Goal: Use online tool/utility: Utilize a website feature to perform a specific function

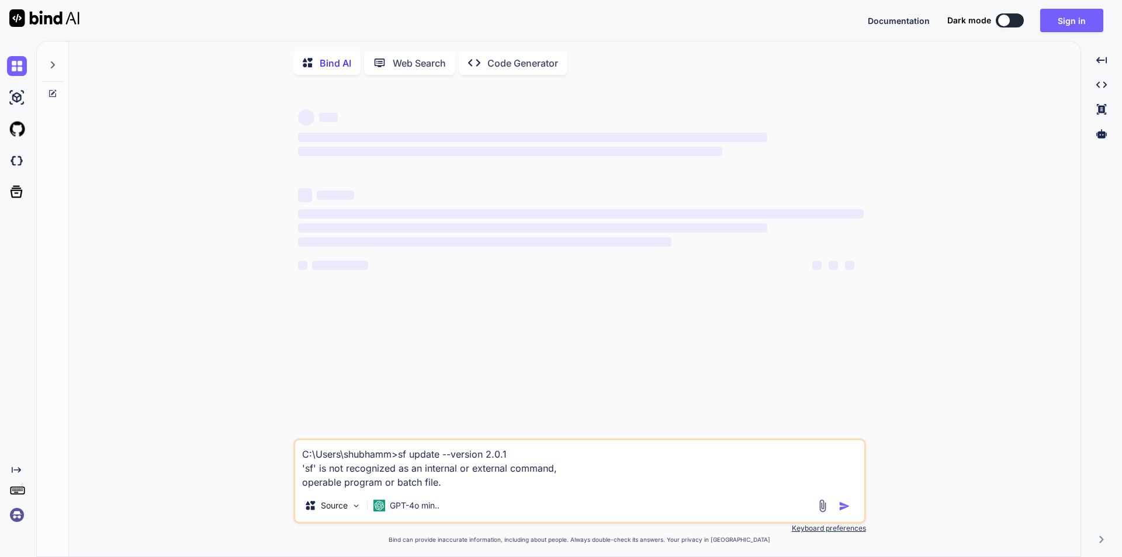
type textarea "C:\Users\shubhamm>sf update --version 2.0.1 'sf' is not recognized as an intern…"
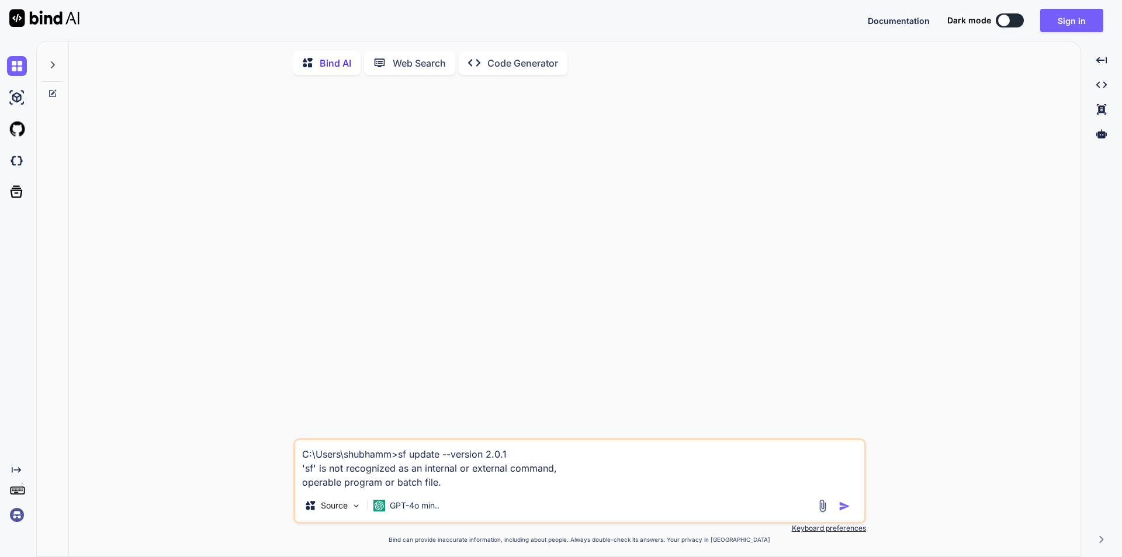
click at [842, 510] on img "button" at bounding box center [844, 506] width 12 height 12
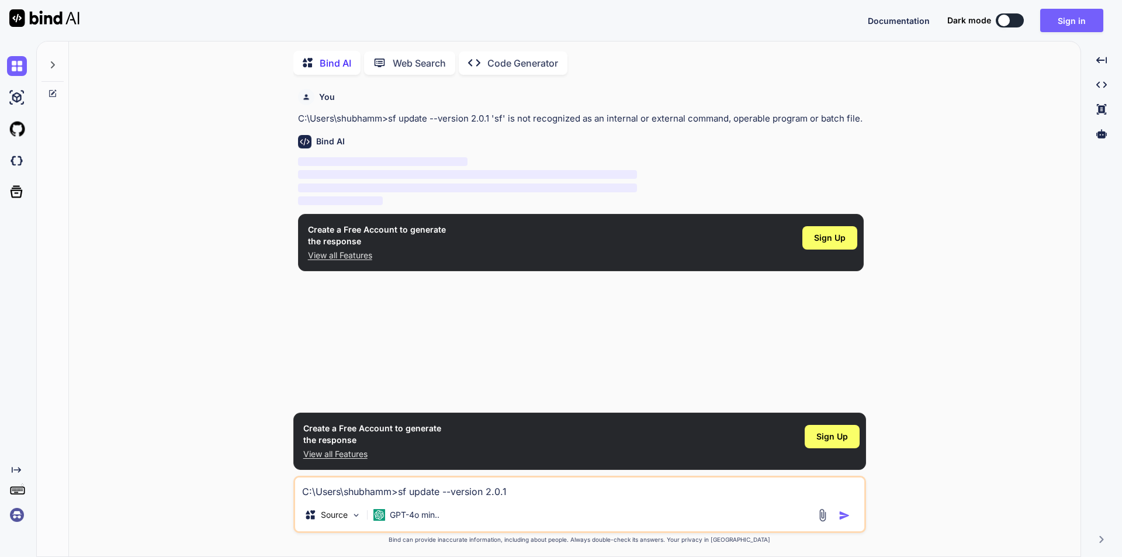
scroll to position [5, 0]
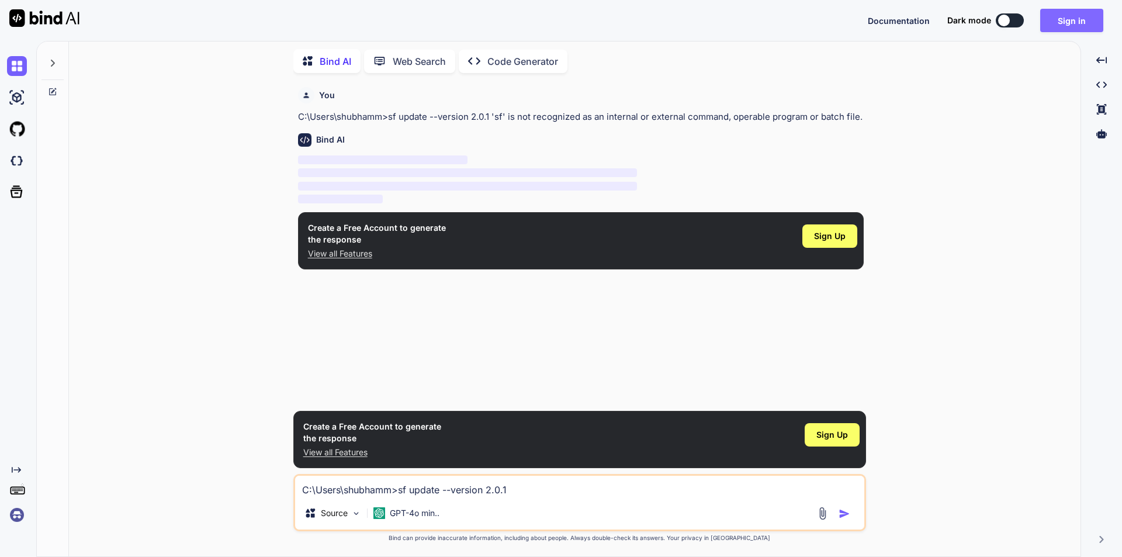
click at [1055, 26] on button "Sign in" at bounding box center [1071, 20] width 63 height 23
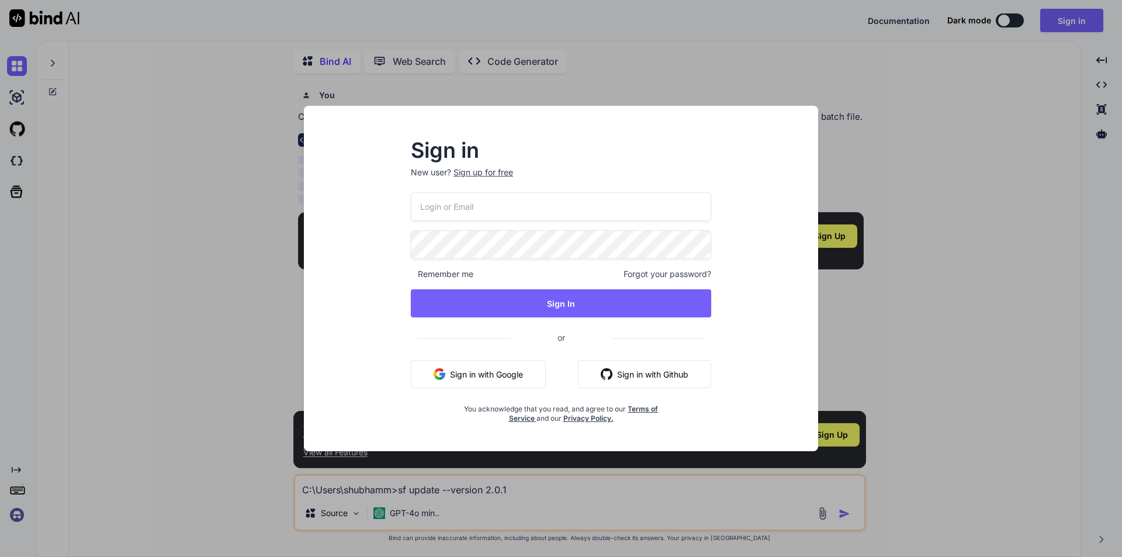
click at [460, 370] on button "Sign in with Google" at bounding box center [478, 374] width 135 height 28
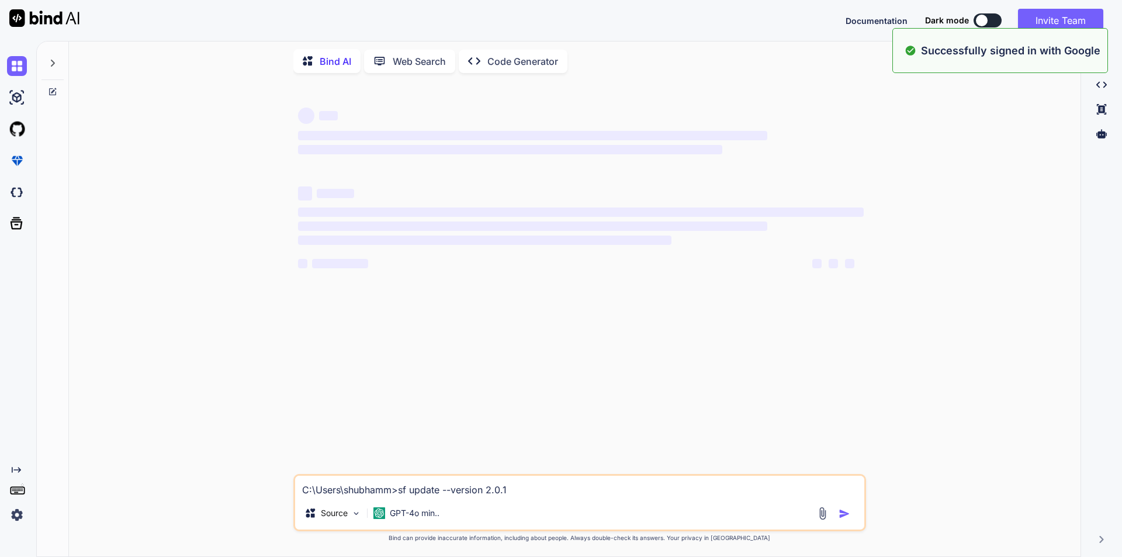
click at [348, 493] on textarea "C:\Users\shubhamm>sf update --version 2.0.1 'sf' is not recognized as an intern…" at bounding box center [579, 486] width 569 height 21
type textarea "x"
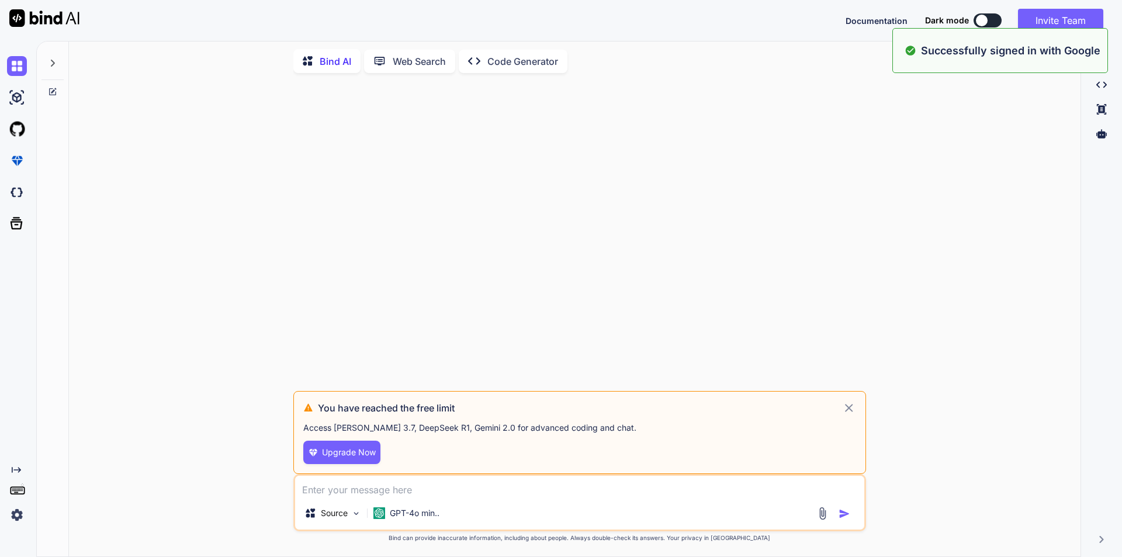
paste textarea "C:\Users\shubhamm>sf update --version 2.0.1 'sf' is not recognized as an intern…"
type textarea "C:\Users\shubhamm>sf update --version 2.0.1 'sf' is not recognized as an intern…"
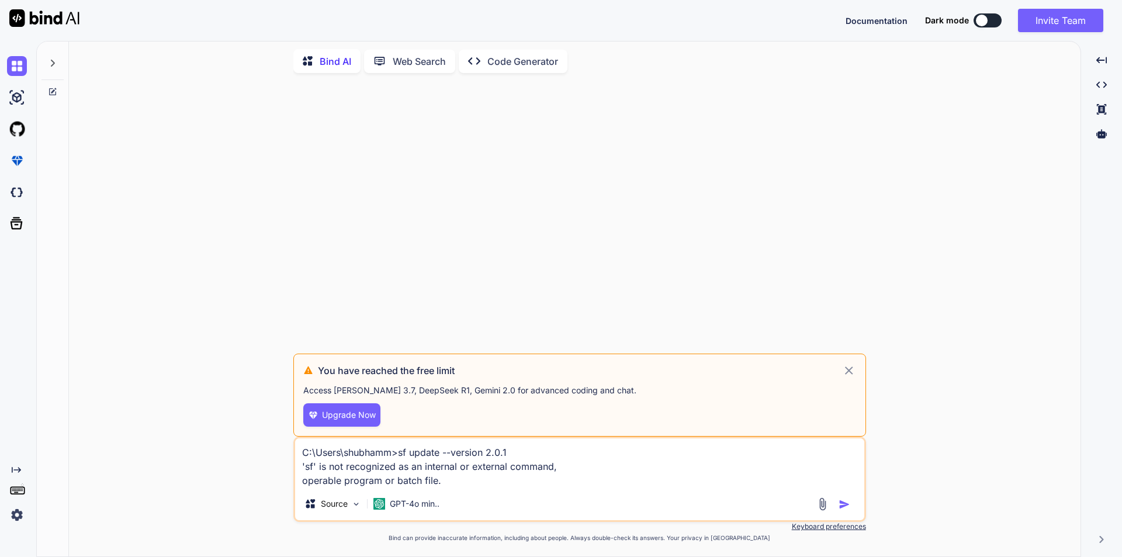
type textarea "x"
type textarea "C:\Users\shubhamm>sf update --version 2.0.1 'sf' is not recognized as an intern…"
click at [848, 374] on icon at bounding box center [848, 370] width 13 height 14
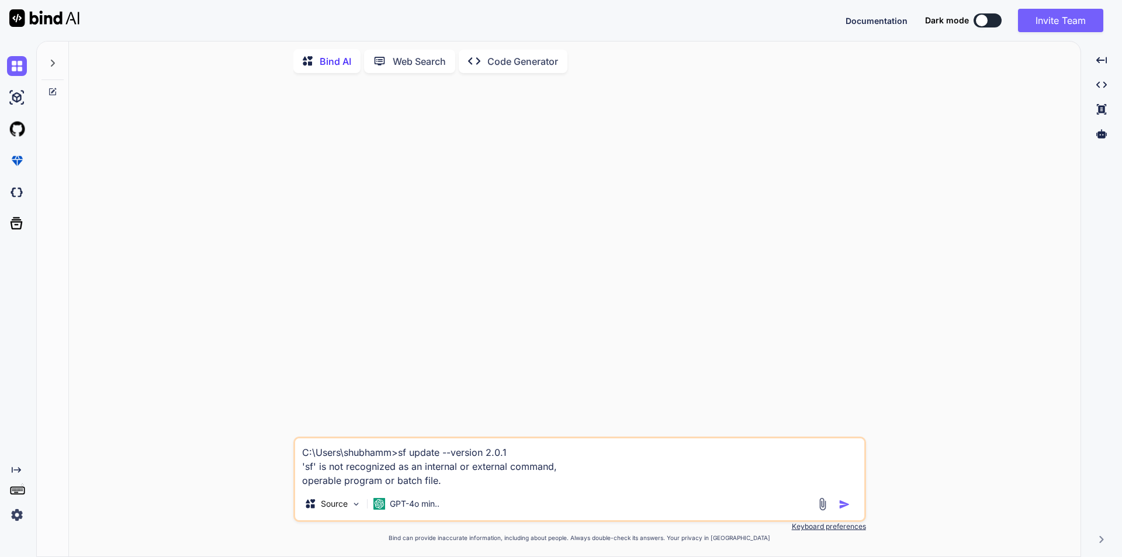
click at [839, 505] on img "button" at bounding box center [844, 504] width 12 height 12
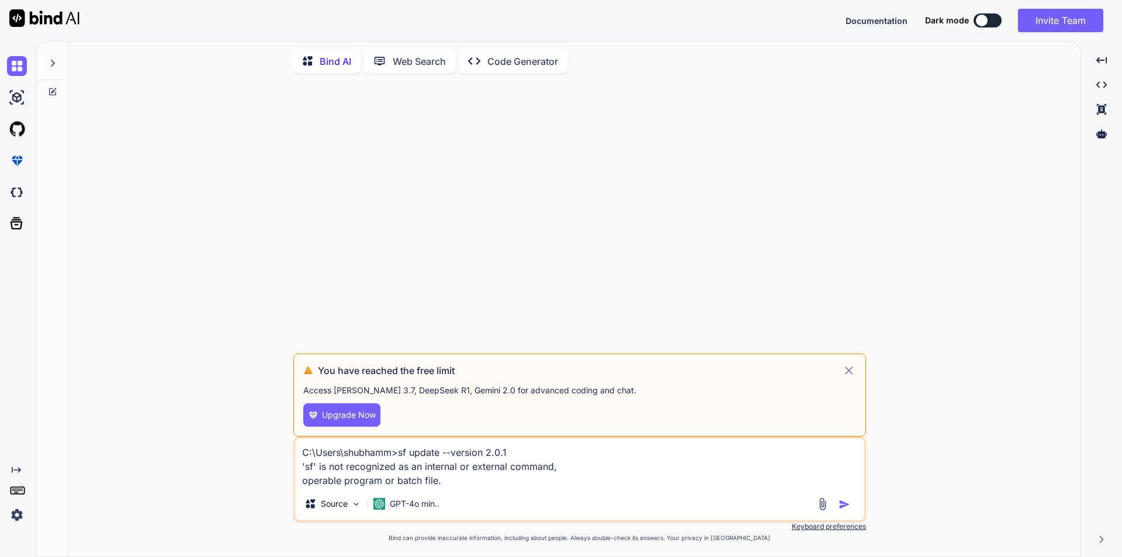
click at [851, 372] on icon at bounding box center [849, 370] width 8 height 8
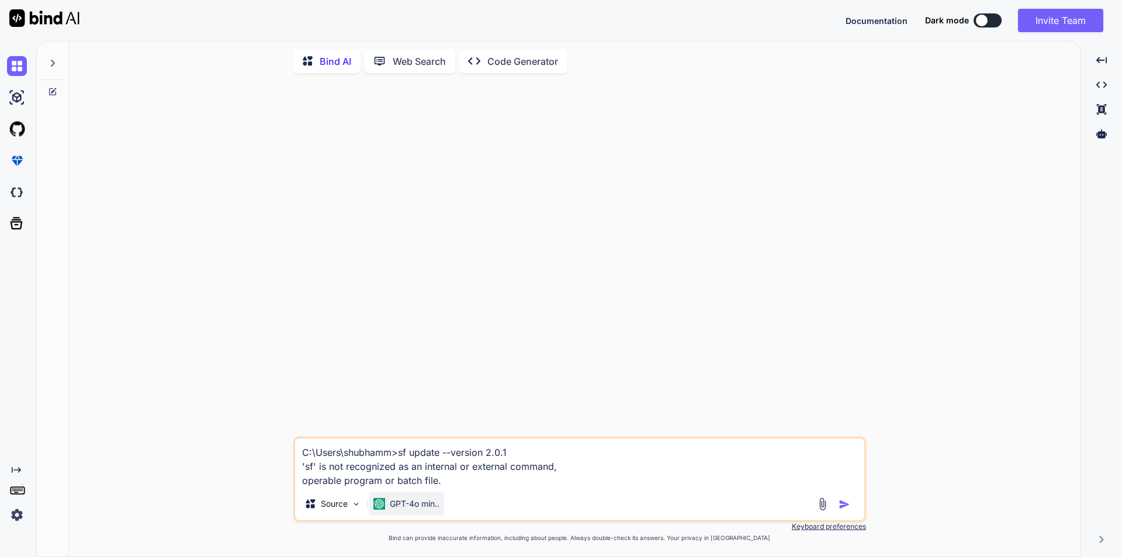
click at [395, 504] on p "GPT-4o min.." at bounding box center [415, 504] width 50 height 12
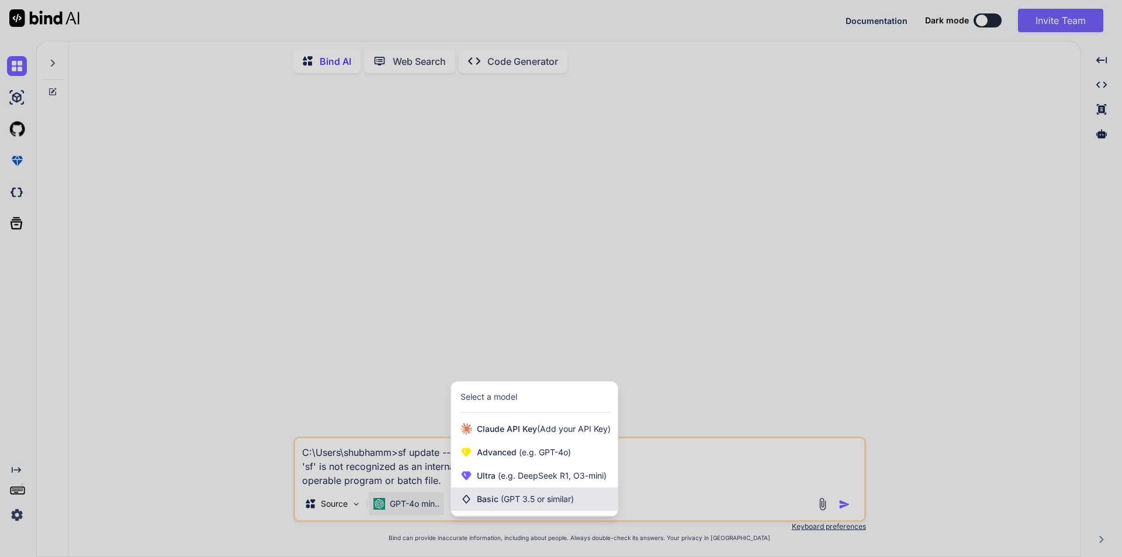
click at [487, 496] on span "Basic (GPT 3.5 or similar)" at bounding box center [525, 499] width 97 height 12
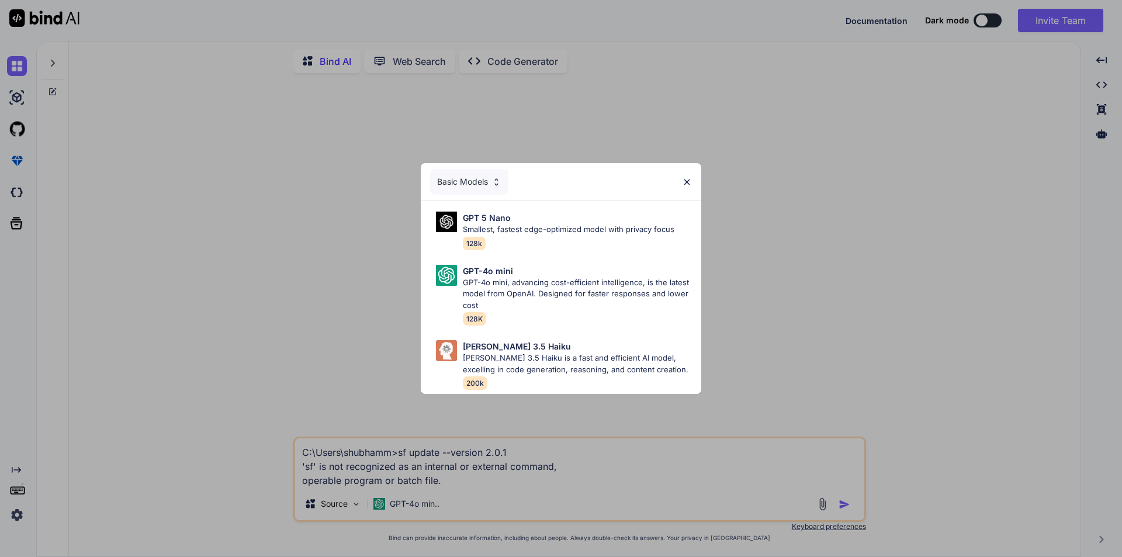
click at [686, 181] on img at bounding box center [687, 182] width 10 height 10
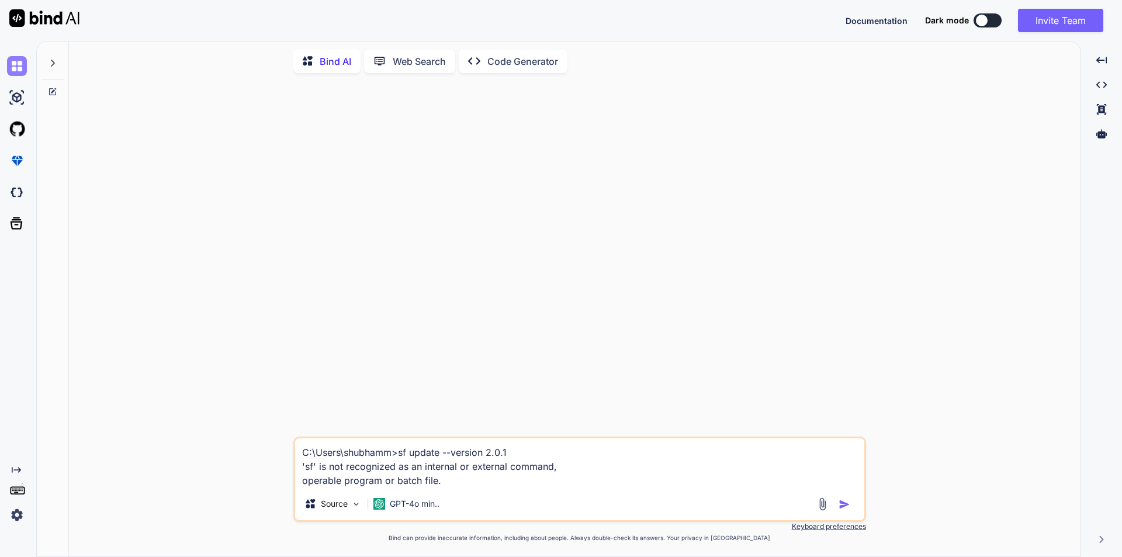
click at [11, 75] on img at bounding box center [17, 66] width 20 height 20
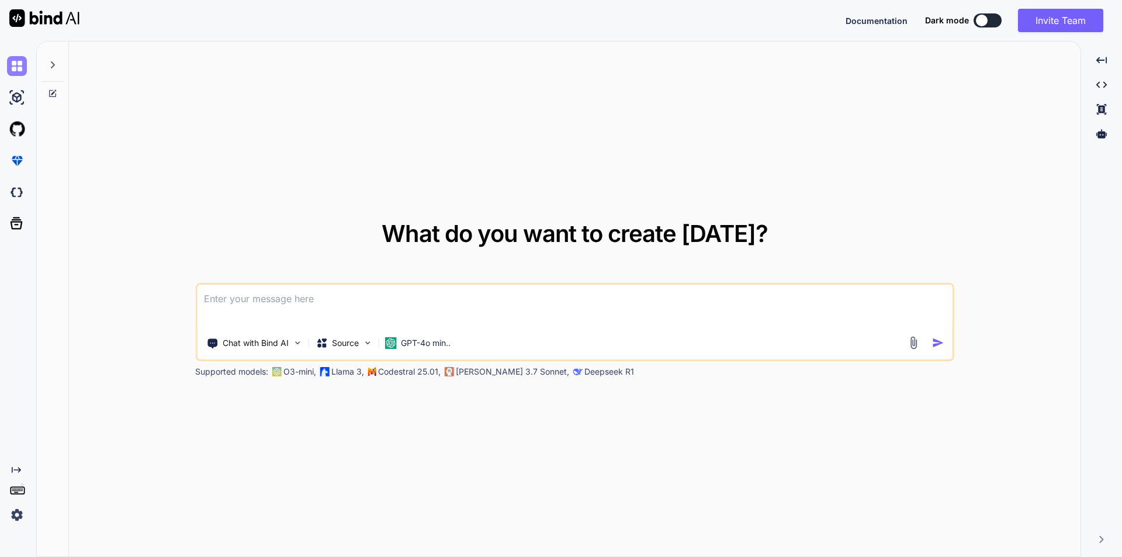
click at [13, 67] on img at bounding box center [17, 66] width 20 height 20
click at [257, 310] on textarea at bounding box center [574, 306] width 755 height 43
paste textarea "C:\Users\shubhamm>sf update --version 2.0.1 'sf' is not recognized as an intern…"
type textarea "x"
type textarea "C:\Users\shubhamm>sf update --version 2.0.1 'sf' is not recognized as an intern…"
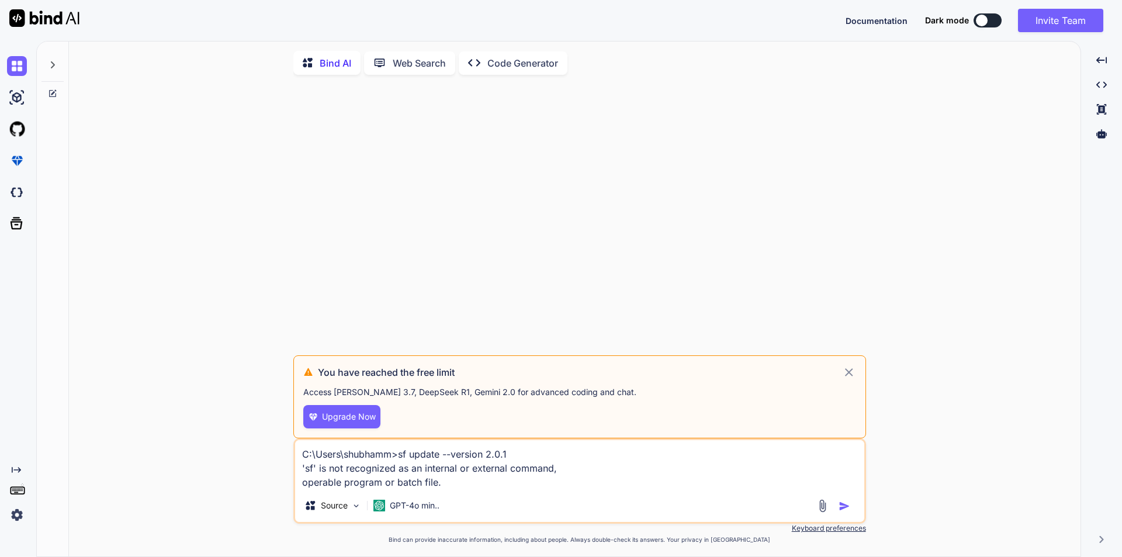
click at [852, 373] on icon at bounding box center [848, 372] width 13 height 14
type textarea "x"
